Goal: Task Accomplishment & Management: Use online tool/utility

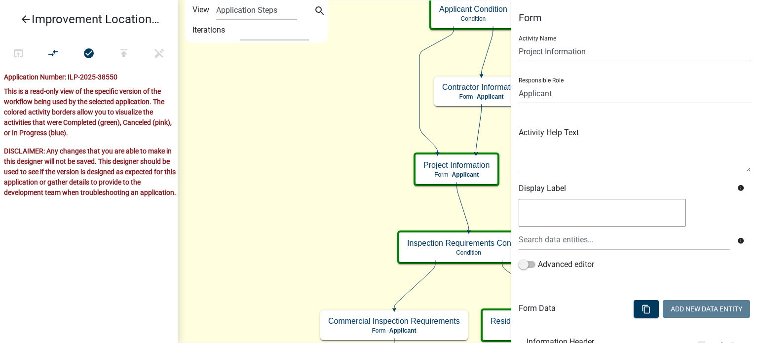
scroll to position [1204, 0]
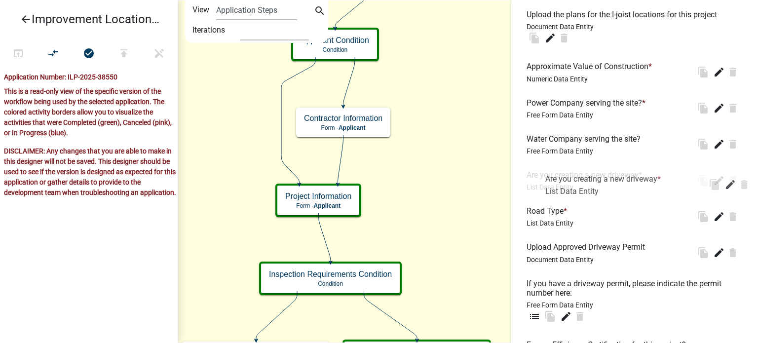
drag, startPoint x: 527, startPoint y: 183, endPoint x: 545, endPoint y: 177, distance: 19.2
click at [546, 178] on li "Are you creating a new driveway * List Data Entity file_copy edit delete" at bounding box center [635, 180] width 232 height 36
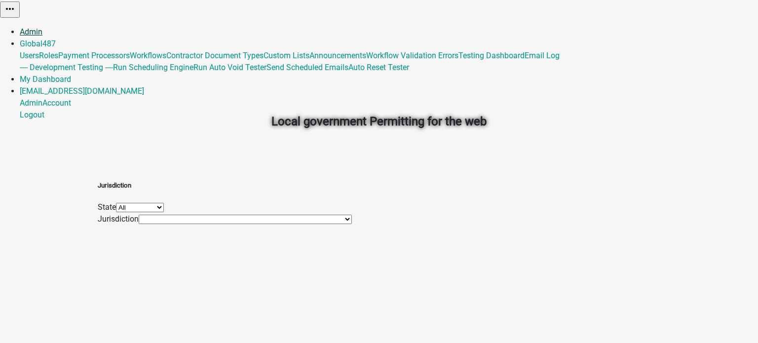
click at [42, 27] on link "Admin" at bounding box center [31, 31] width 23 height 9
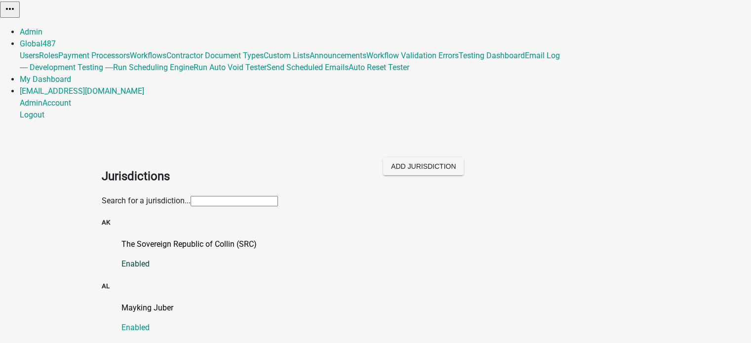
click at [209, 238] on p "The Sovereign Republic of Collin (SRC)" at bounding box center [385, 244] width 528 height 12
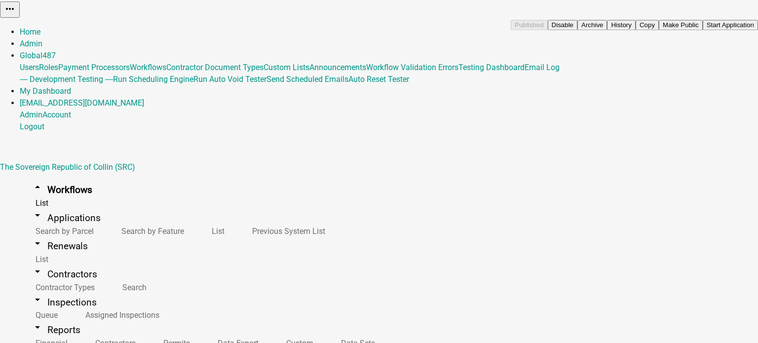
scroll to position [10355, 0]
click at [703, 30] on button "Start Application" at bounding box center [730, 25] width 55 height 10
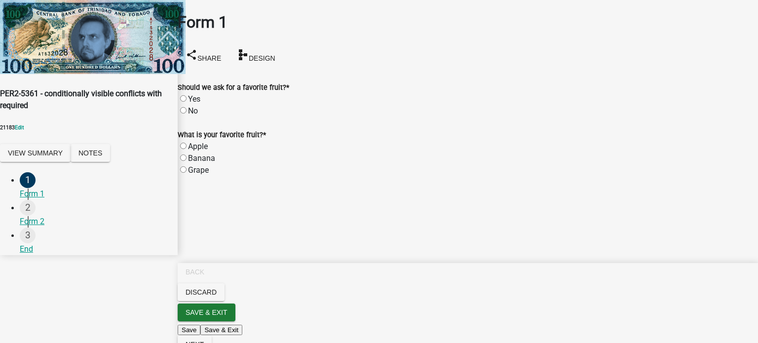
click at [234, 117] on form "What is your favorite fruit? * Apple Banana Grape" at bounding box center [468, 146] width 581 height 59
click at [195, 106] on label "No" at bounding box center [193, 110] width 10 height 9
click at [187, 107] on input "No" at bounding box center [183, 110] width 6 height 6
radio input "true"
click at [461, 231] on main "Form 1 share Share schema Design Should we ask for a favorite fruit? * Yes No W…" at bounding box center [468, 156] width 581 height 313
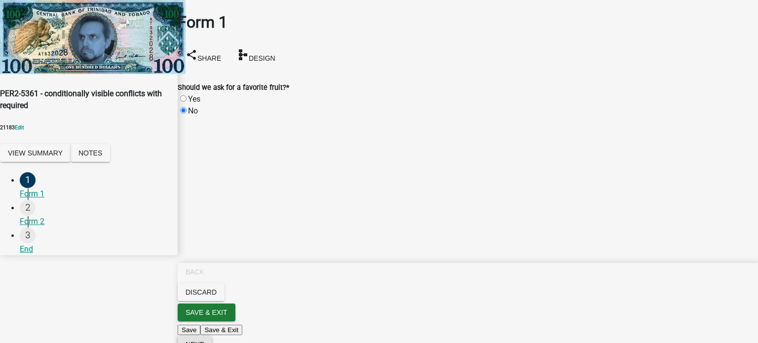
click at [204, 341] on span "Next" at bounding box center [195, 345] width 18 height 8
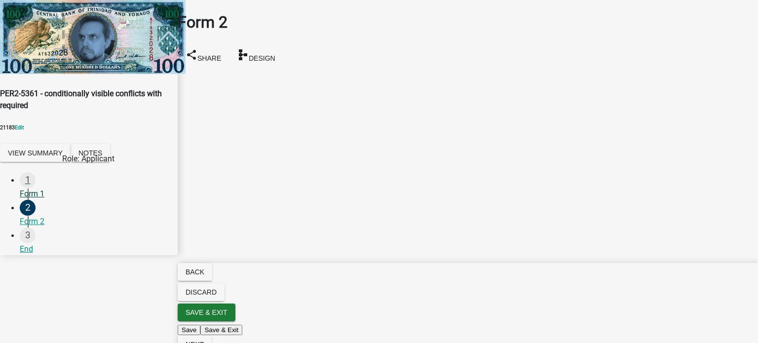
click at [44, 188] on div "Form 1" at bounding box center [95, 194] width 150 height 12
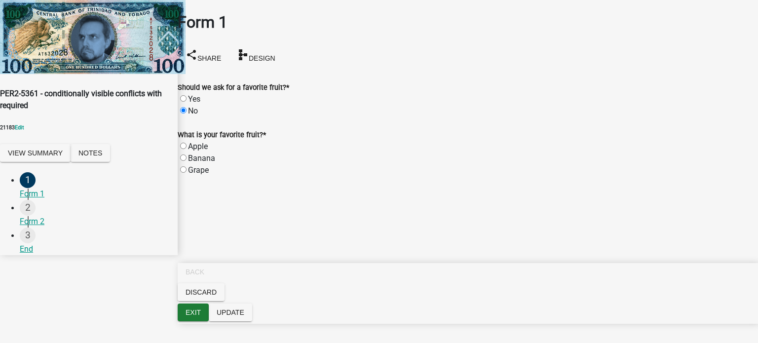
click at [321, 15] on div "Form 1 share Share schema Design" at bounding box center [468, 39] width 581 height 59
click at [320, 23] on div "Form 1 share Share schema Design" at bounding box center [468, 39] width 581 height 59
click at [317, 23] on div "Form 1 share Share schema Design" at bounding box center [468, 39] width 581 height 59
click at [370, 38] on div "Form 1 share Share schema Design" at bounding box center [468, 39] width 581 height 59
click at [328, 23] on div "Form 1 share Share schema Design" at bounding box center [468, 39] width 581 height 59
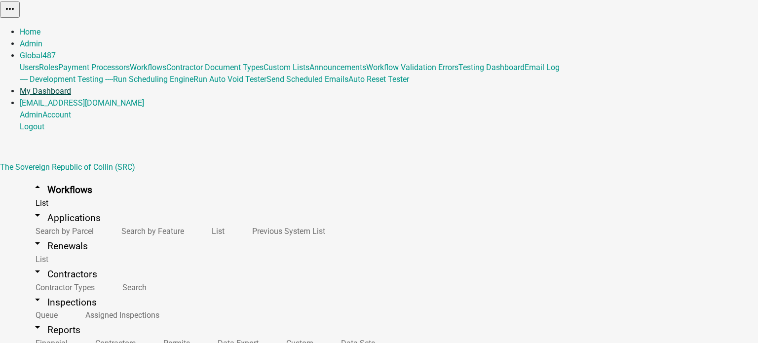
scroll to position [10256, 0]
drag, startPoint x: 292, startPoint y: 189, endPoint x: 270, endPoint y: 140, distance: 53.2
drag, startPoint x: 139, startPoint y: 59, endPoint x: 192, endPoint y: 74, distance: 54.5
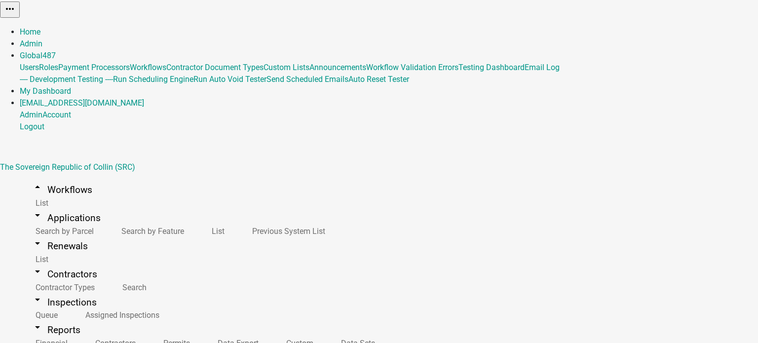
copy h3 "PER2-5361 - conditionally visible conflicts with required"
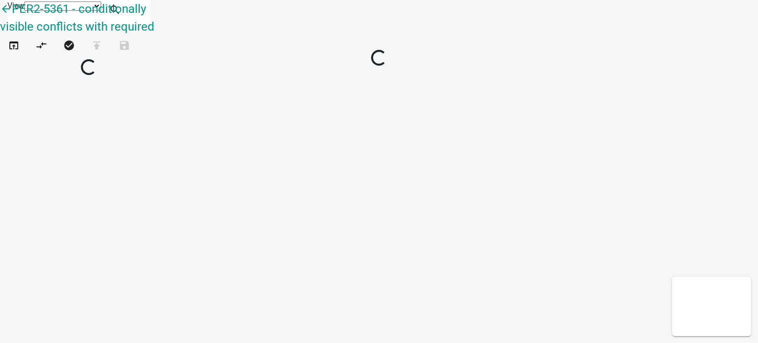
select select "1"
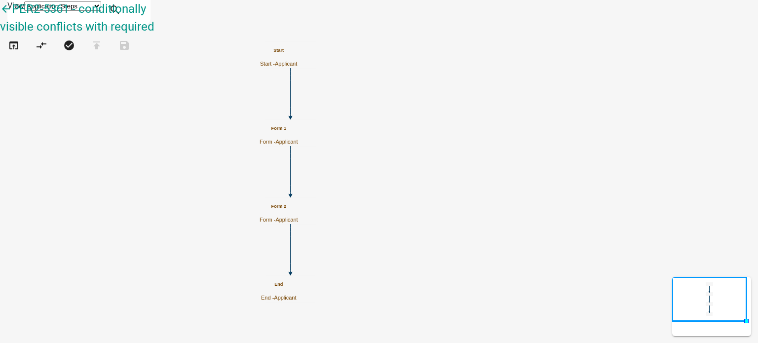
click at [298, 126] on h5 "Form 1" at bounding box center [279, 128] width 39 height 5
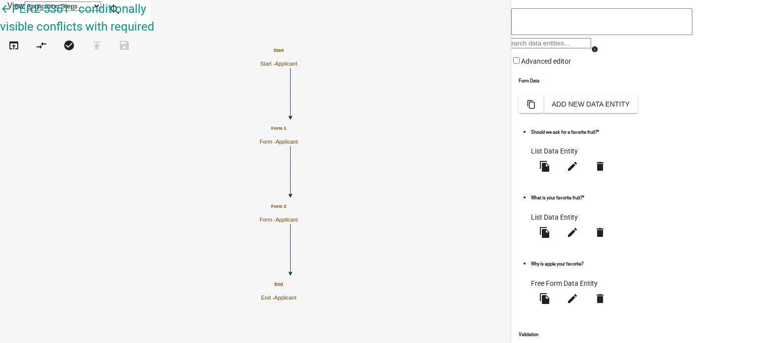
scroll to position [158, 0]
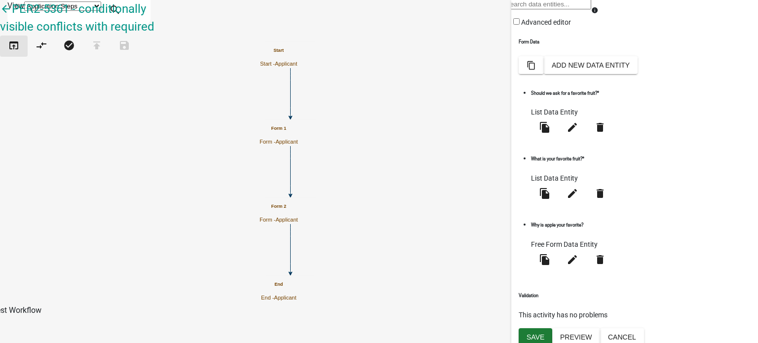
click at [13, 50] on icon "open_in_browser" at bounding box center [14, 46] width 12 height 14
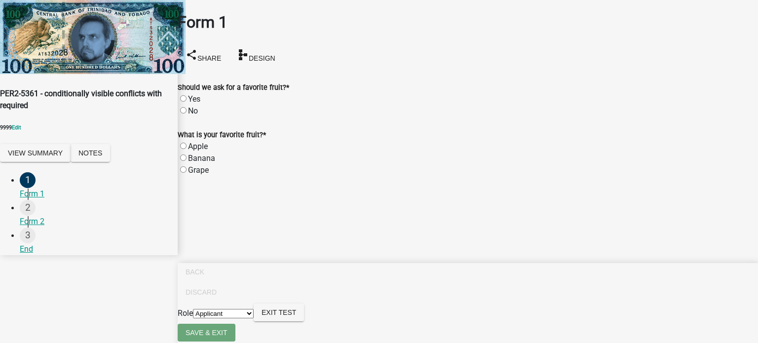
click at [282, 42] on div "Form 1 share Share schema Design" at bounding box center [468, 39] width 581 height 59
click at [192, 106] on label "No" at bounding box center [193, 110] width 10 height 9
click at [187, 107] on input "No" at bounding box center [183, 110] width 6 height 6
radio input "true"
click at [193, 94] on label "Yes" at bounding box center [194, 98] width 12 height 9
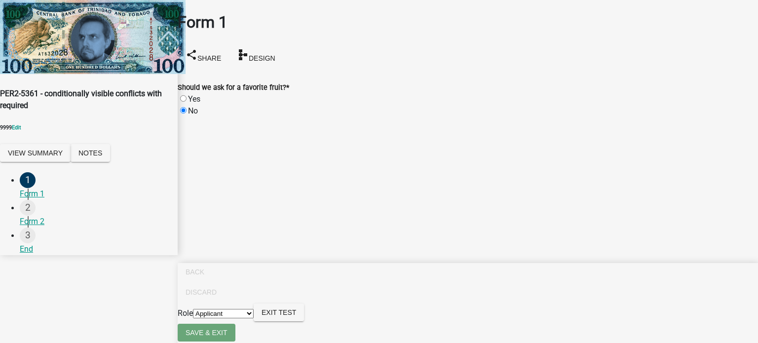
click at [187, 95] on input "Yes" at bounding box center [183, 98] width 6 height 6
radio input "true"
click at [193, 165] on label "Grape" at bounding box center [198, 169] width 21 height 9
click at [187, 166] on input "Grape" at bounding box center [183, 169] width 6 height 6
radio input "true"
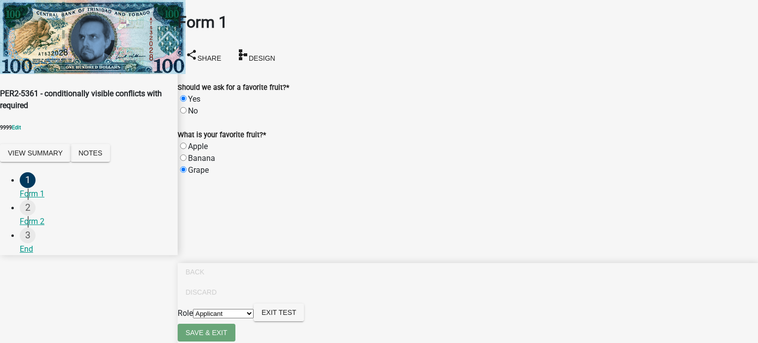
click at [194, 142] on label "Apple" at bounding box center [198, 146] width 20 height 9
click at [187, 143] on input "Apple" at bounding box center [183, 146] width 6 height 6
radio input "true"
click at [278, 32] on div "Form 1 share Share schema Design" at bounding box center [468, 39] width 581 height 59
click at [196, 165] on label "Grape" at bounding box center [198, 169] width 21 height 9
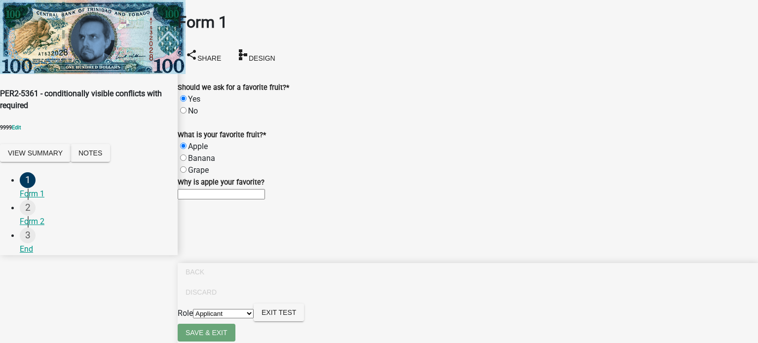
click at [187, 166] on input "Grape" at bounding box center [183, 169] width 6 height 6
radio input "true"
click at [412, 267] on main "Form 1 share Share schema Design Should we ask for a favorite fruit? * Yes No W…" at bounding box center [468, 156] width 581 height 313
click at [263, 213] on main "Form 1 share Share schema Design Should we ask for a favorite fruit? * Yes No W…" at bounding box center [468, 156] width 581 height 313
click at [247, 106] on wm-data-entity-input "Should we ask for a favorite fruit? * Yes No" at bounding box center [468, 93] width 581 height 47
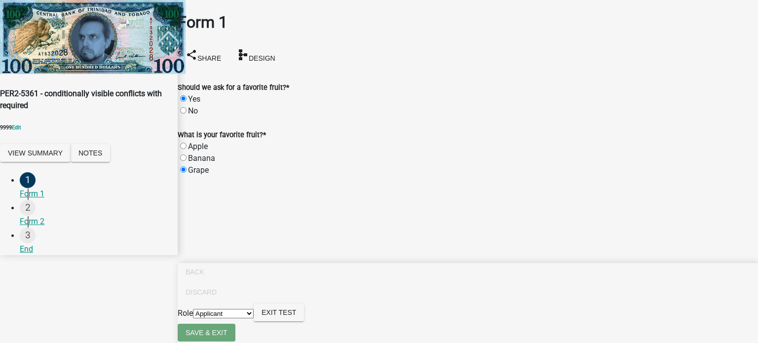
click at [217, 111] on wm-data-entity-input "Should we ask for a favorite fruit? * Yes No" at bounding box center [468, 93] width 581 height 47
click at [217, 108] on wm-data-entity-input "Should we ask for a favorite fruit? * Yes No" at bounding box center [468, 93] width 581 height 47
click at [213, 117] on form "What is your favorite fruit? * Apple Banana Grape" at bounding box center [468, 146] width 581 height 59
click at [216, 205] on main "Form 1 share Share schema Design Should we ask for a favorite fruit? * Yes No W…" at bounding box center [468, 156] width 581 height 313
click at [228, 117] on form "What is your favorite fruit? * Apple Banana Grape" at bounding box center [468, 146] width 581 height 59
